Goal: Transaction & Acquisition: Purchase product/service

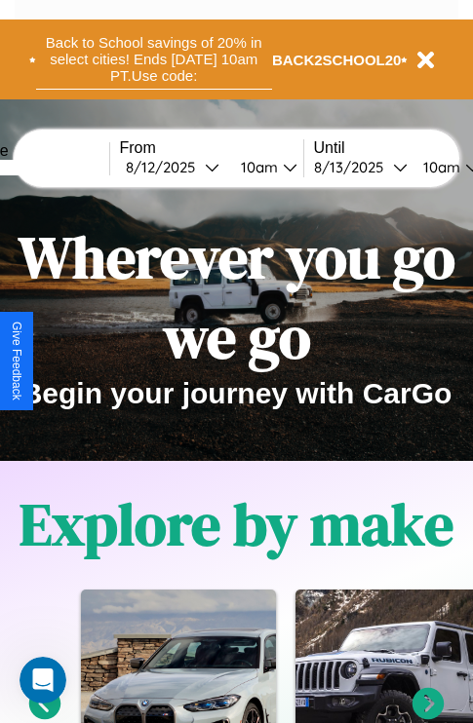
click at [153, 59] on button "Back to School savings of 20% in select cities! Ends [DATE] 10am PT. Use code:" at bounding box center [154, 59] width 236 height 60
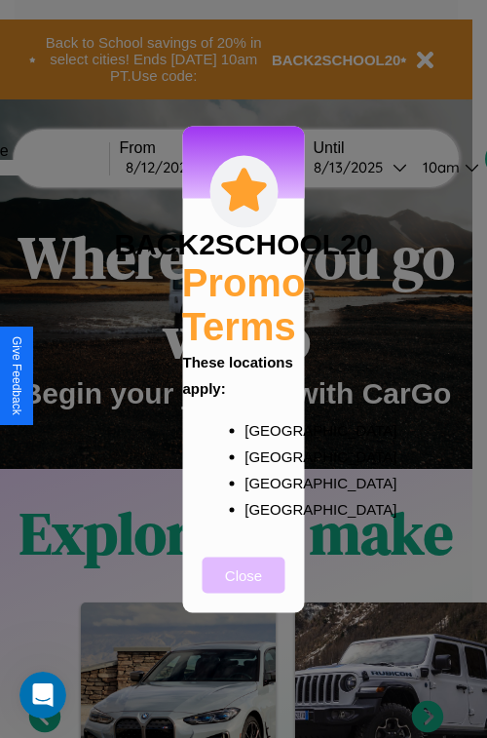
click at [244, 587] on button "Close" at bounding box center [244, 574] width 83 height 36
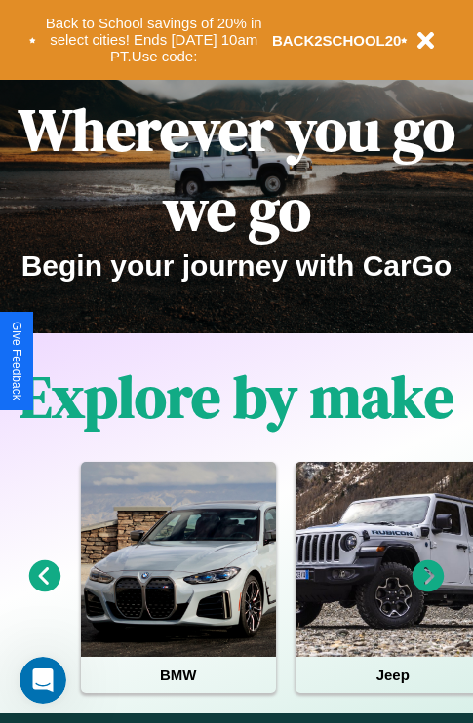
scroll to position [300, 0]
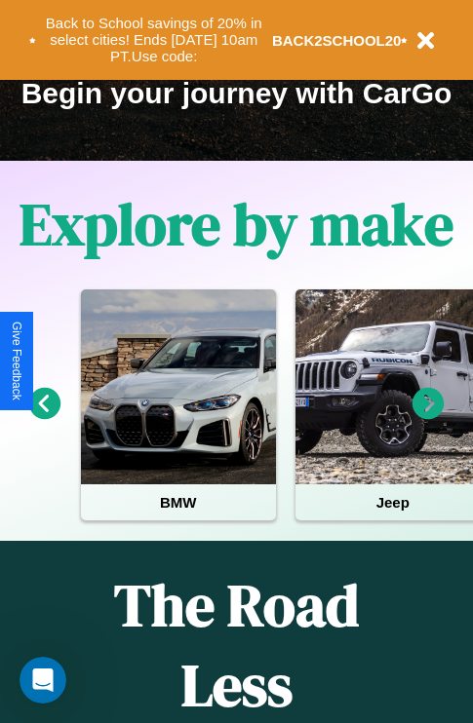
click at [428, 417] on icon at bounding box center [428, 404] width 32 height 32
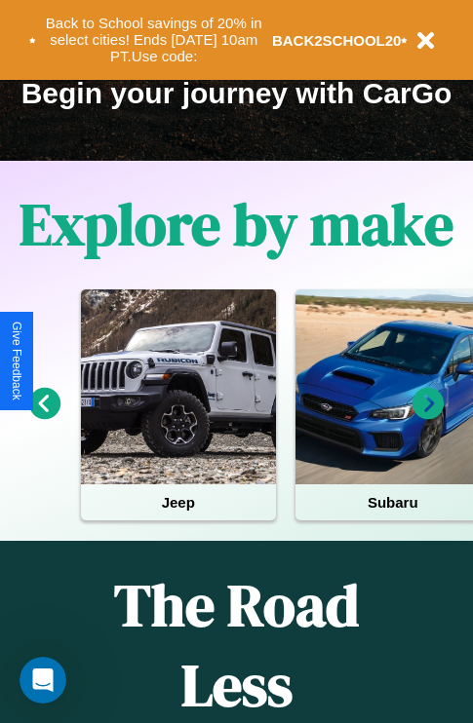
click at [44, 417] on icon at bounding box center [45, 404] width 32 height 32
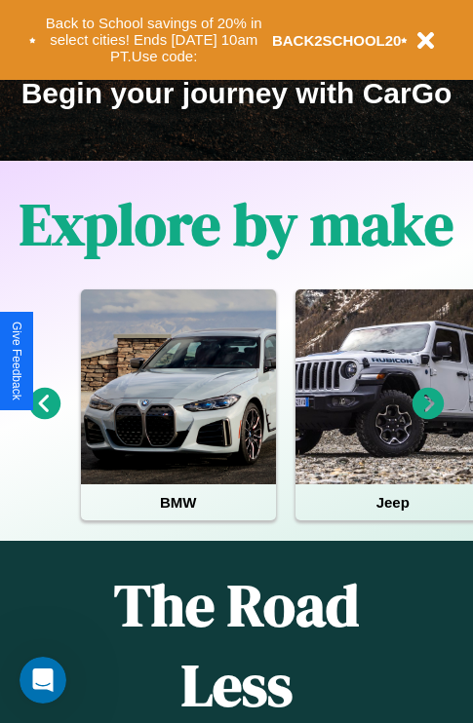
click at [44, 417] on icon at bounding box center [45, 404] width 32 height 32
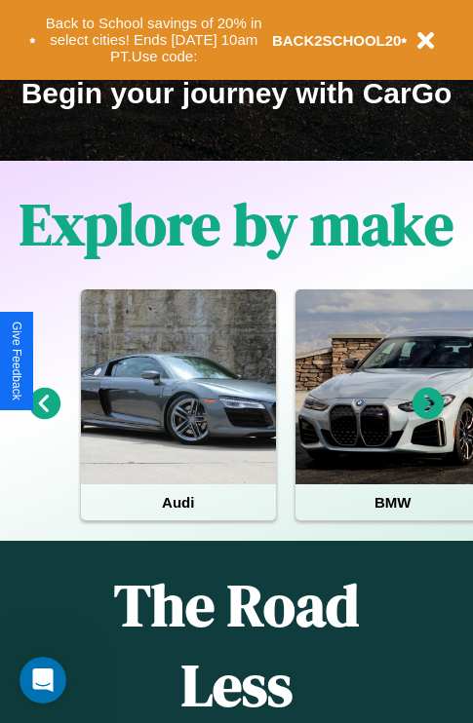
click at [428, 417] on icon at bounding box center [428, 404] width 32 height 32
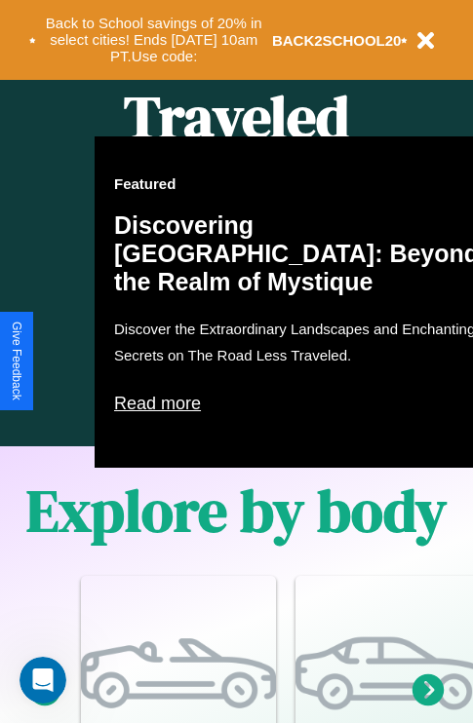
scroll to position [1252, 0]
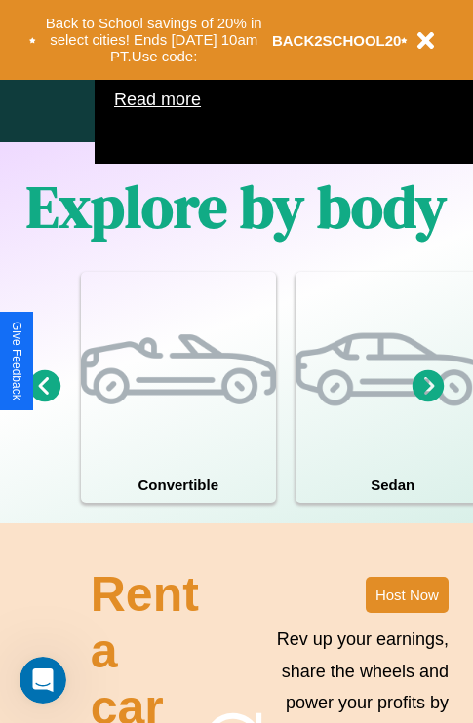
click at [44, 401] on icon at bounding box center [45, 385] width 32 height 32
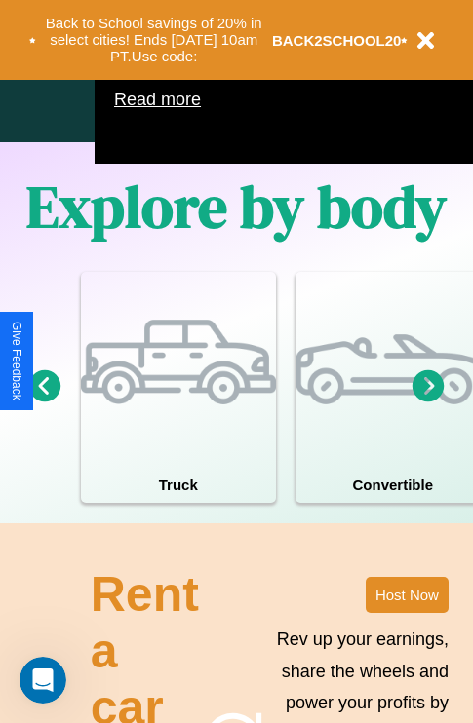
scroll to position [1061, 232]
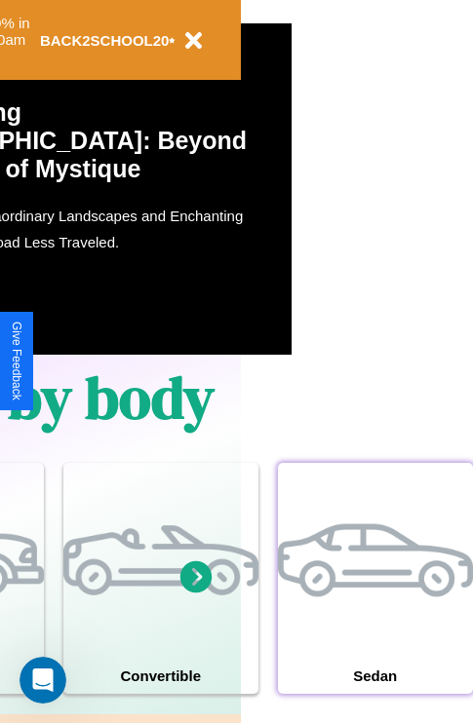
click at [374, 607] on div at bounding box center [375, 560] width 195 height 195
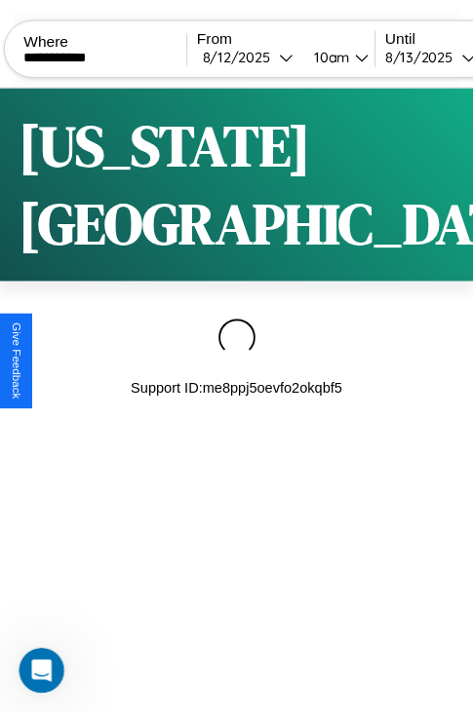
scroll to position [0, 166]
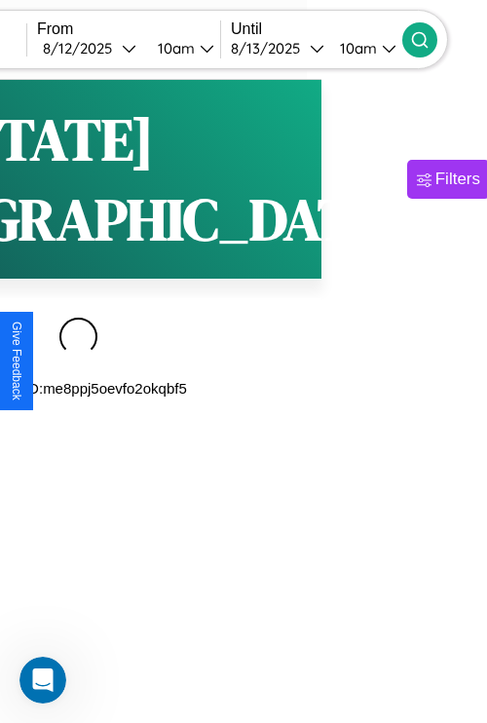
type input "**********"
click at [430, 39] on icon at bounding box center [419, 39] width 19 height 19
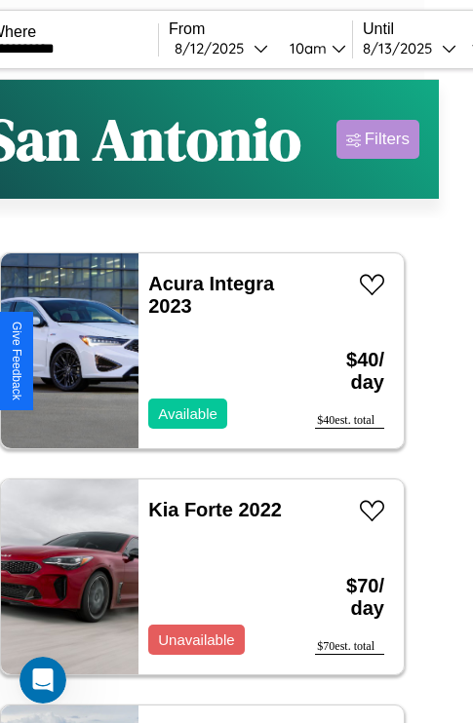
click at [377, 139] on div "Filters" at bounding box center [386, 139] width 45 height 19
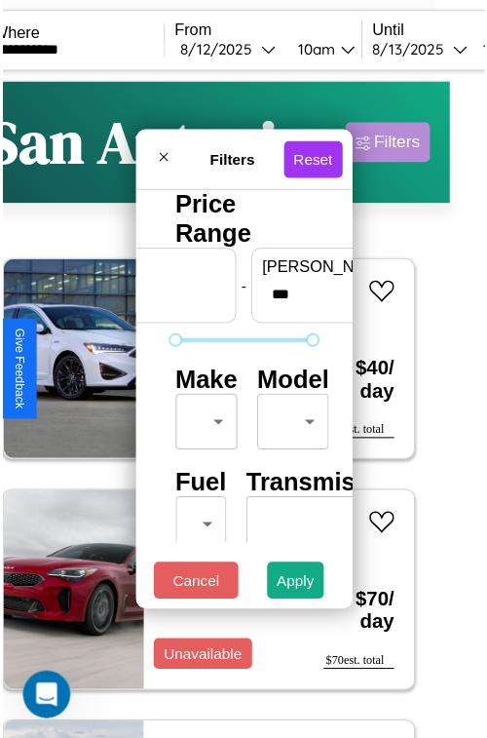
scroll to position [57, 0]
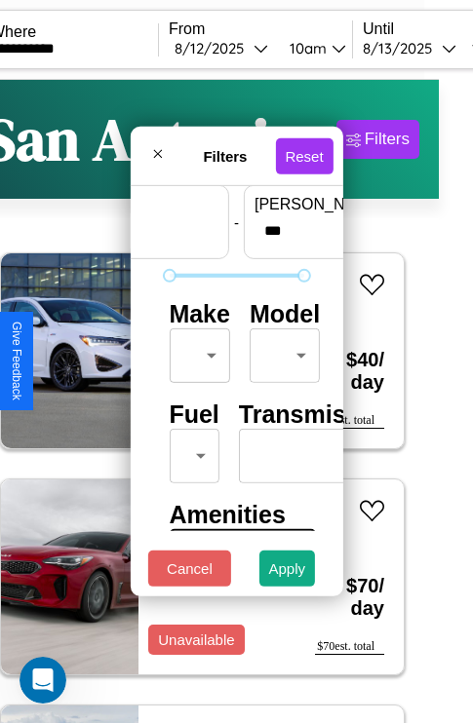
click at [196, 351] on body "**********" at bounding box center [202, 402] width 473 height 804
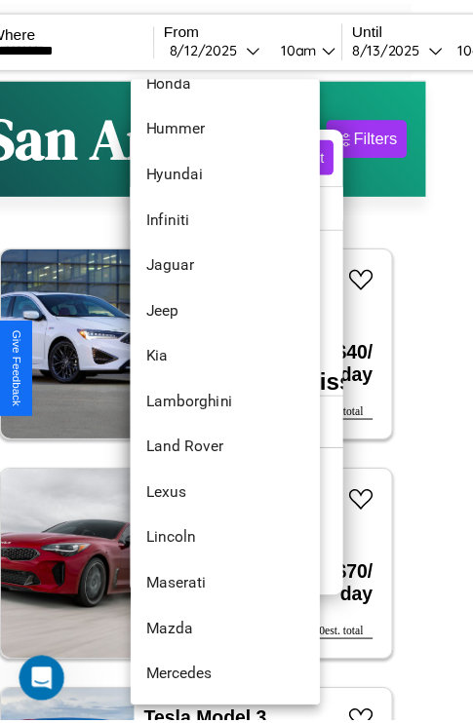
scroll to position [785, 0]
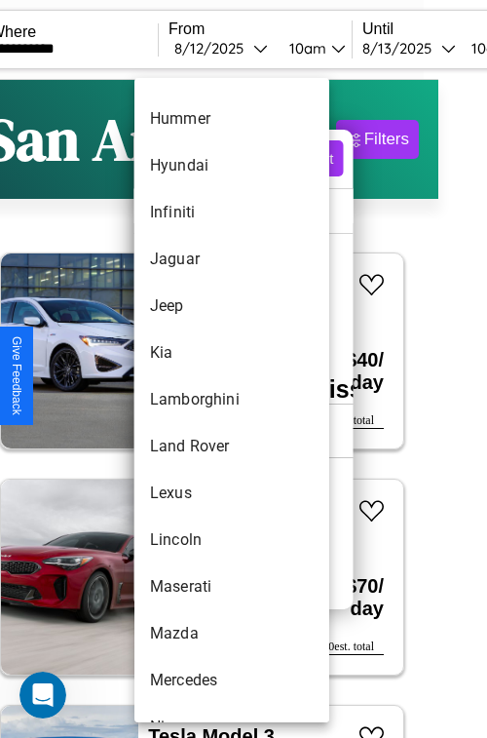
click at [195, 399] on li "Lamborghini" at bounding box center [231, 399] width 195 height 47
type input "**********"
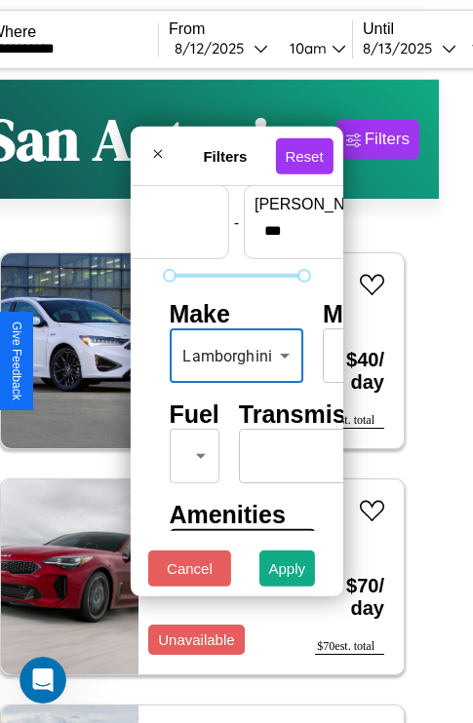
scroll to position [158, 61]
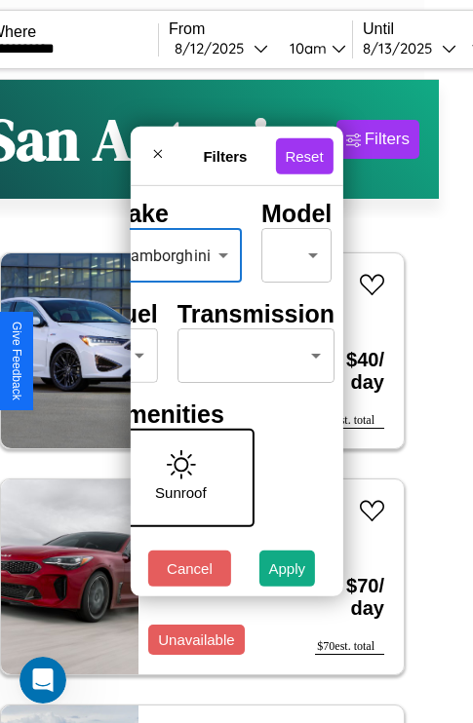
click at [251, 351] on body "**********" at bounding box center [202, 402] width 473 height 804
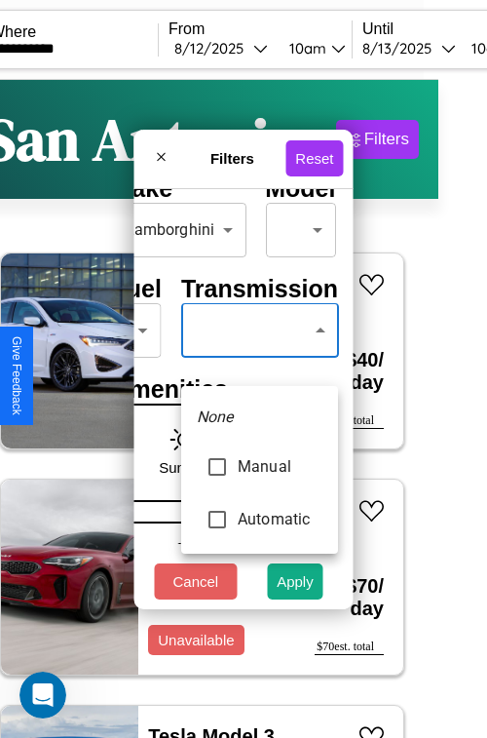
type input "*********"
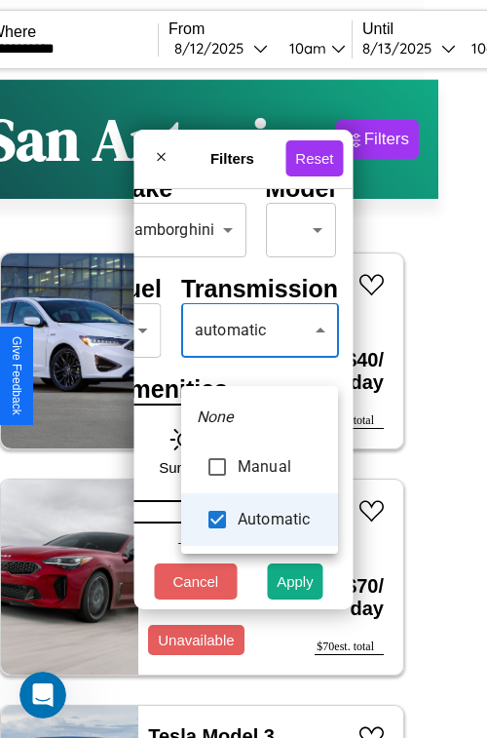
click at [259, 359] on div at bounding box center [243, 369] width 487 height 738
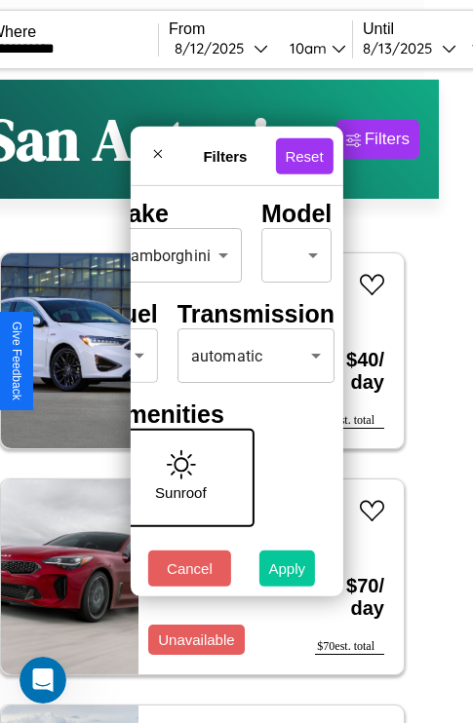
click at [287, 573] on button "Apply" at bounding box center [287, 568] width 57 height 36
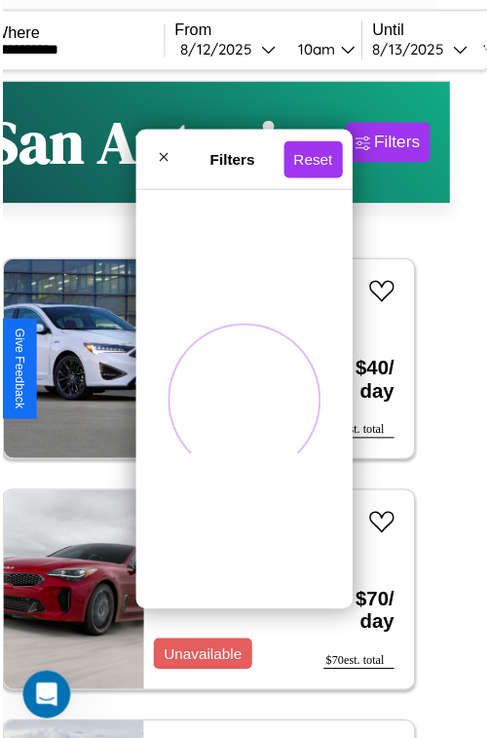
scroll to position [0, 0]
